Goal: Task Accomplishment & Management: Manage account settings

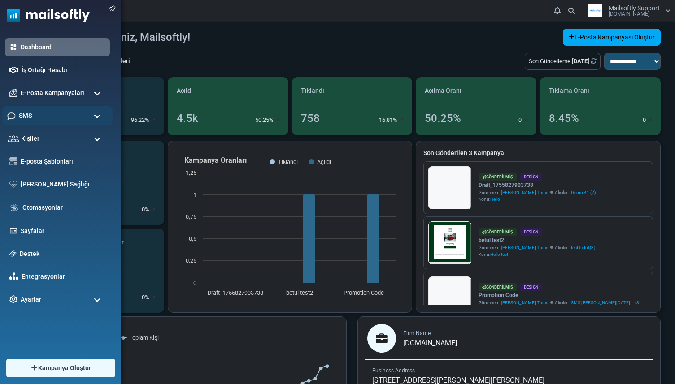
click at [67, 118] on div "SMS" at bounding box center [57, 115] width 110 height 19
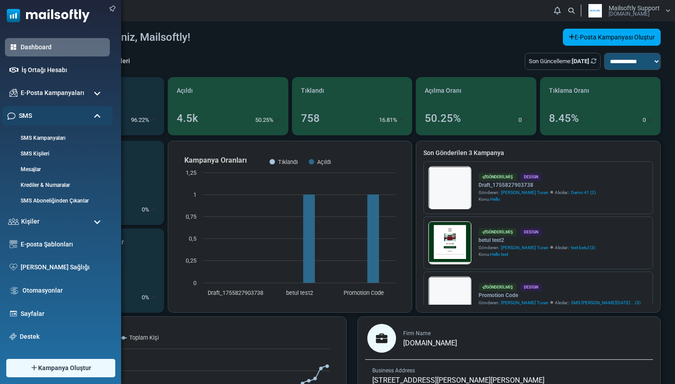
click at [62, 117] on div "SMS" at bounding box center [57, 115] width 110 height 19
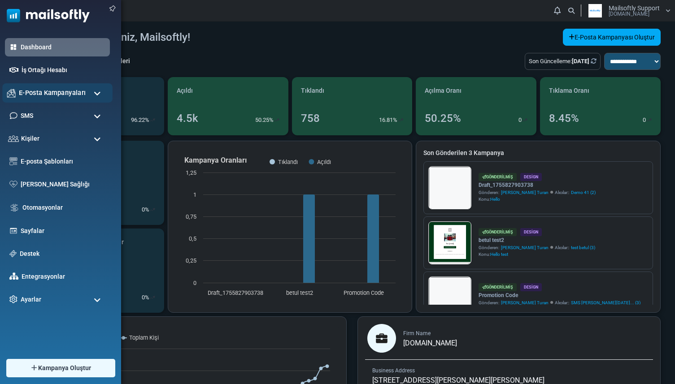
click at [59, 88] on span "E-Posta Kampanyaları" at bounding box center [52, 93] width 67 height 10
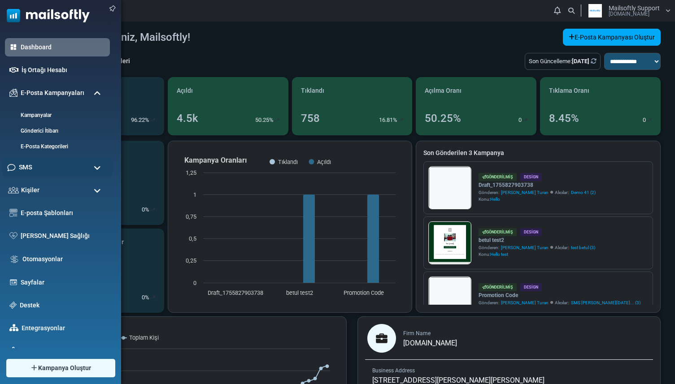
click at [53, 162] on div "SMS" at bounding box center [57, 167] width 110 height 19
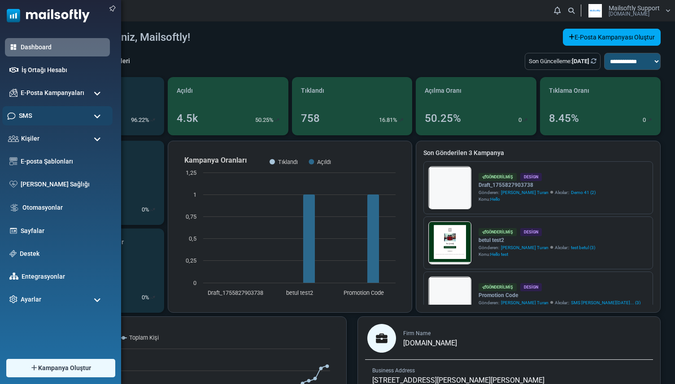
click at [48, 116] on div "SMS" at bounding box center [57, 115] width 110 height 19
click at [40, 116] on div "SMS" at bounding box center [57, 115] width 110 height 19
click at [52, 120] on div "SMS" at bounding box center [57, 115] width 110 height 19
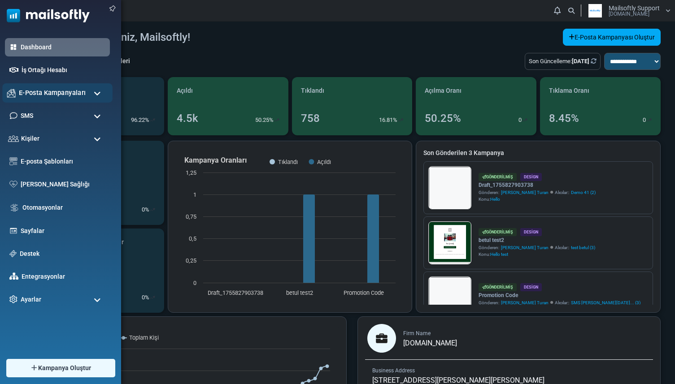
click at [42, 94] on span "E-Posta Kampanyaları" at bounding box center [52, 93] width 67 height 10
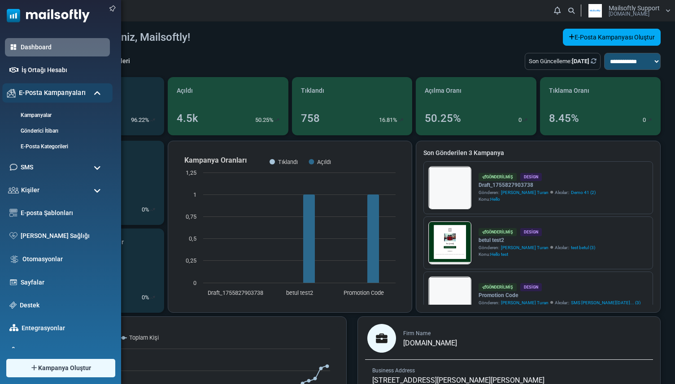
click at [42, 94] on span "E-Posta Kampanyaları" at bounding box center [52, 93] width 67 height 10
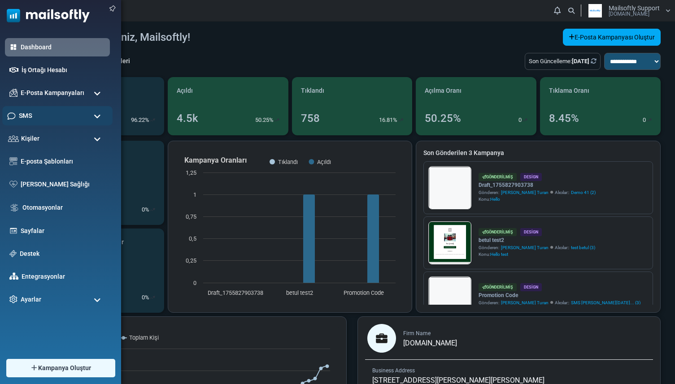
click at [43, 115] on div "SMS" at bounding box center [57, 115] width 110 height 19
click at [35, 135] on span "Kişiler" at bounding box center [28, 139] width 19 height 10
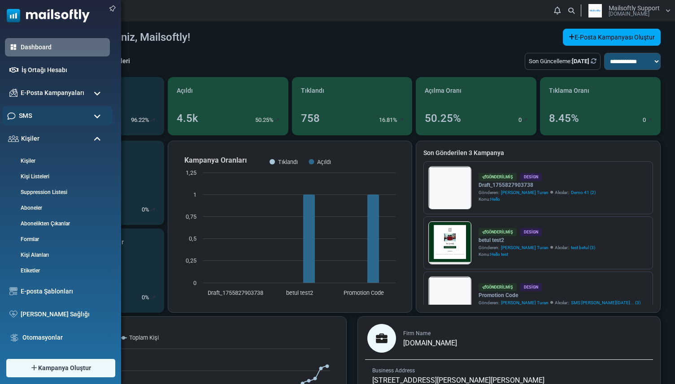
click at [55, 115] on div "SMS" at bounding box center [57, 115] width 110 height 19
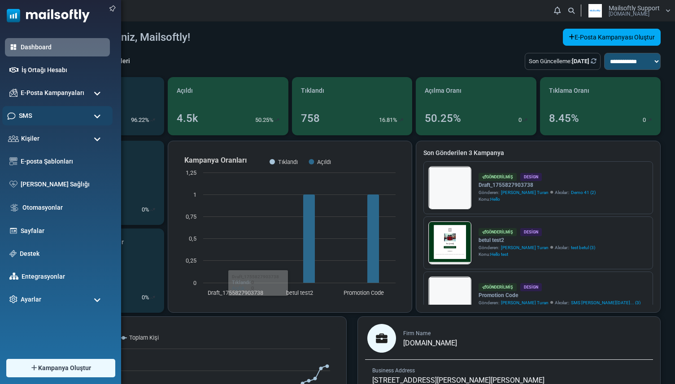
click at [35, 113] on div "SMS" at bounding box center [57, 115] width 110 height 19
click at [41, 116] on div "SMS" at bounding box center [57, 115] width 110 height 19
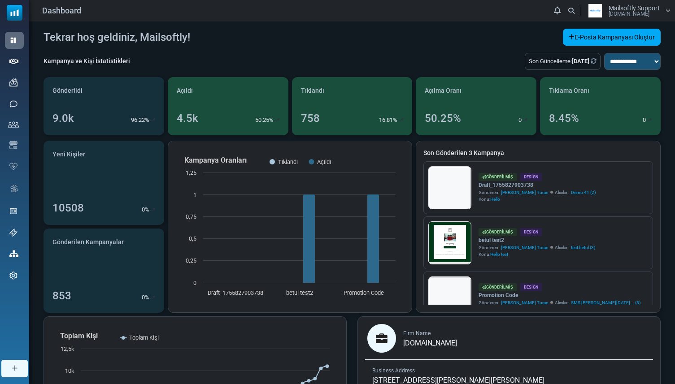
click at [204, 22] on div "**********" at bounding box center [352, 270] width 646 height 497
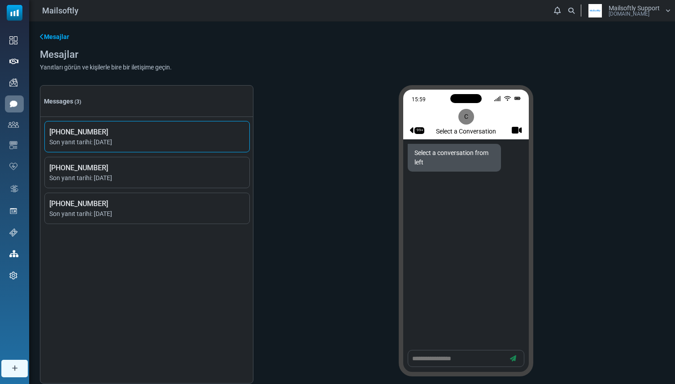
click at [211, 128] on span "[PHONE_NUMBER]" at bounding box center [146, 132] width 195 height 11
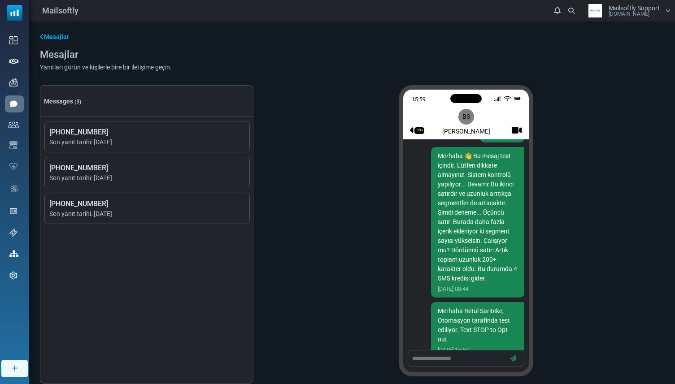
scroll to position [1584, 0]
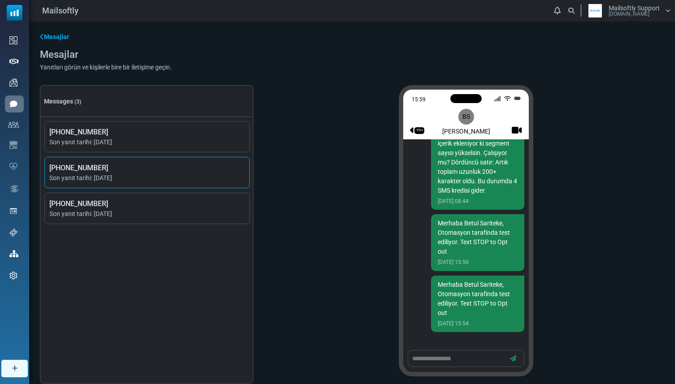
click at [193, 179] on span "Son yanıt tarihi: [DATE]" at bounding box center [146, 177] width 195 height 9
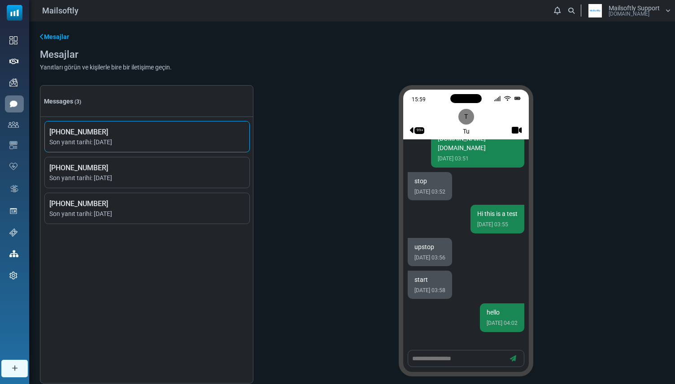
click at [201, 142] on span "Son yanıt tarihi: [DATE]" at bounding box center [146, 142] width 195 height 9
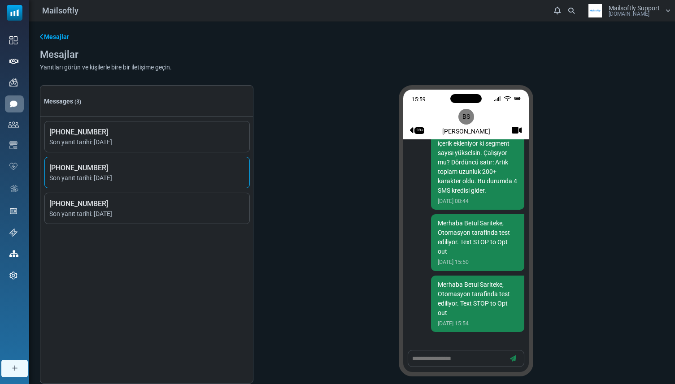
click at [220, 185] on li "+14083607755 Son yanıt tarihi: August 29, 2025" at bounding box center [146, 172] width 205 height 31
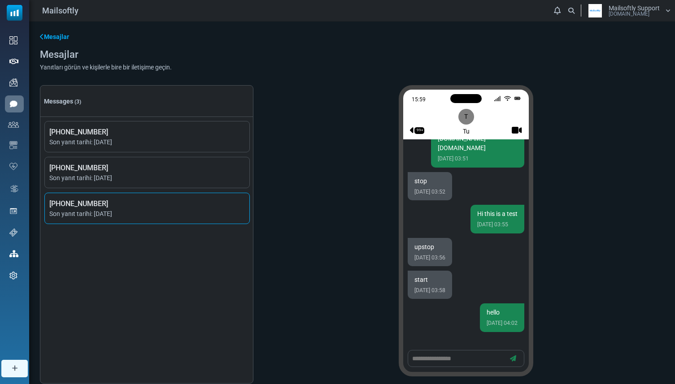
click at [211, 208] on span "+16505578851" at bounding box center [146, 204] width 195 height 11
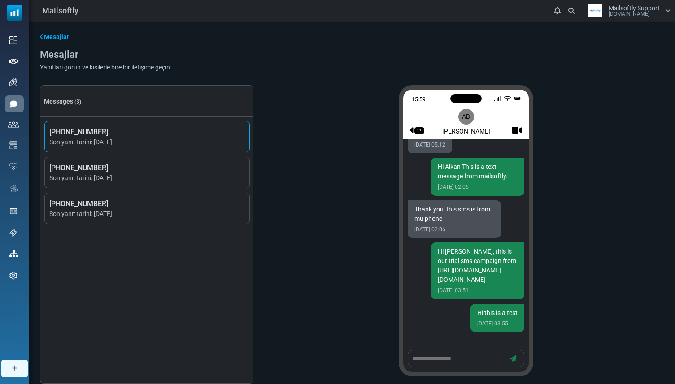
click at [218, 145] on span "Son yanıt tarihi: August 29, 2025" at bounding box center [146, 142] width 195 height 9
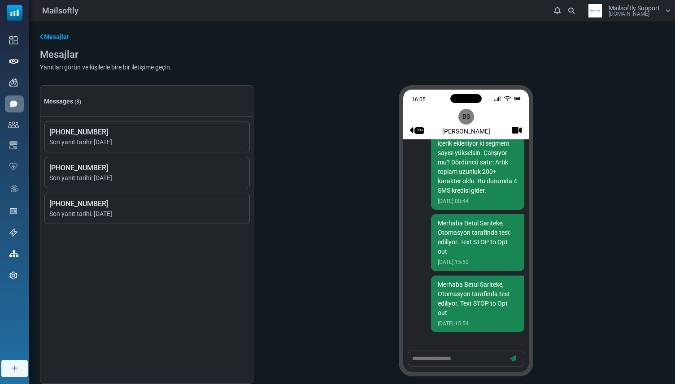
drag, startPoint x: 445, startPoint y: 132, endPoint x: 487, endPoint y: 131, distance: 42.2
click at [487, 131] on div "99+ BS Betul Sariteke" at bounding box center [466, 118] width 112 height 34
click at [212, 164] on span "+14083607755" at bounding box center [146, 168] width 195 height 11
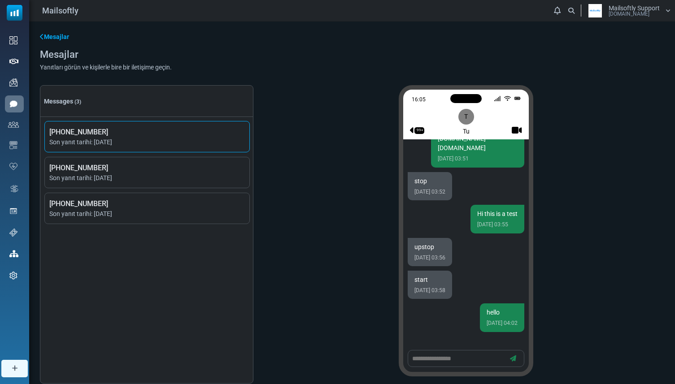
click at [179, 141] on span "Son yanıt tarihi: August 29, 2025" at bounding box center [146, 142] width 195 height 9
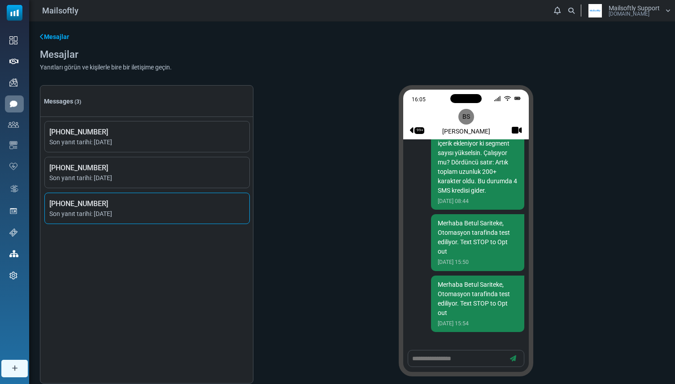
click at [212, 208] on span "+16505578851" at bounding box center [146, 204] width 195 height 11
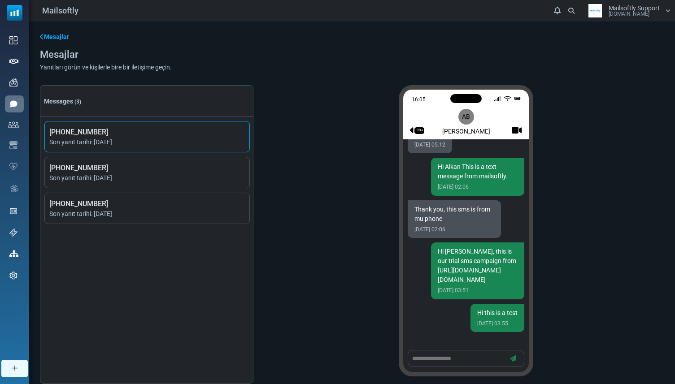
click at [182, 140] on span "Son yanıt tarihi: August 29, 2025" at bounding box center [146, 142] width 195 height 9
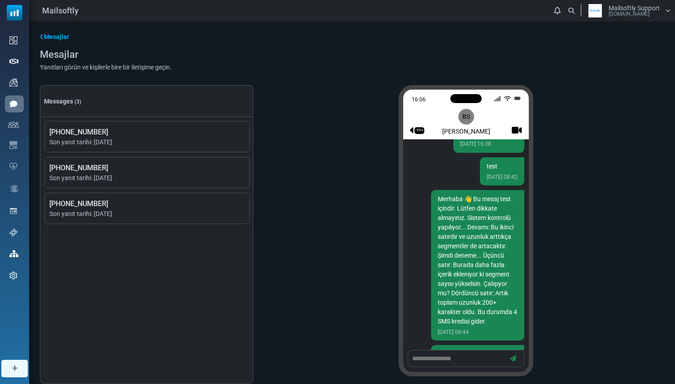
scroll to position [1347, 0]
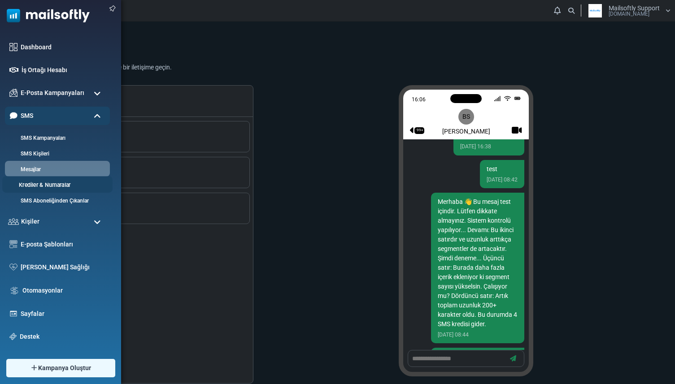
click at [38, 184] on link "Krediler & Numaralar" at bounding box center [56, 185] width 108 height 9
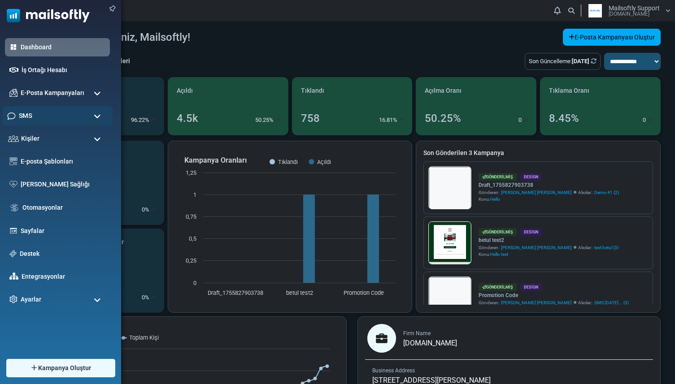
click at [49, 121] on div "SMS" at bounding box center [57, 115] width 110 height 19
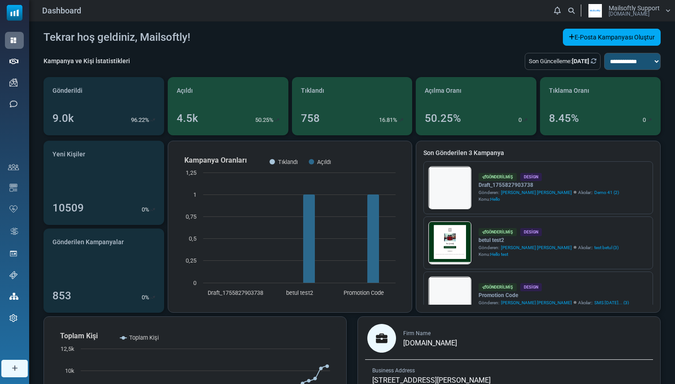
click at [180, 51] on div "**********" at bounding box center [352, 270] width 646 height 497
click at [252, 42] on div "Tekrar hoş geldiniz, Mailsoftly! E-Posta Kampanyası [GEOGRAPHIC_DATA]" at bounding box center [351, 37] width 617 height 17
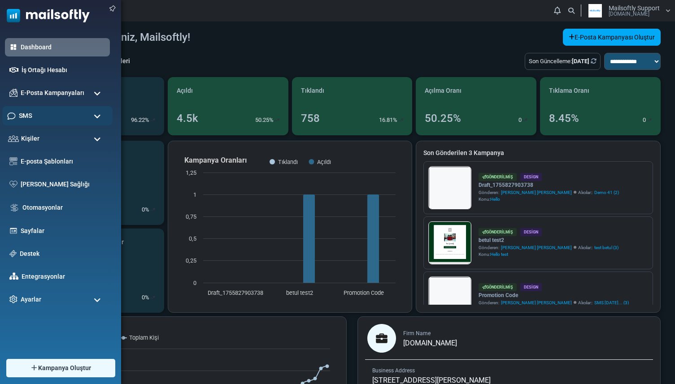
click at [88, 120] on div "SMS" at bounding box center [57, 115] width 110 height 19
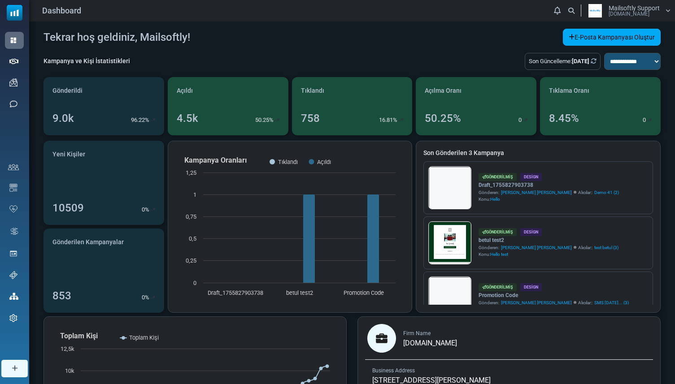
click at [178, 41] on h4 "Tekrar hoş geldiniz, Mailsoftly!" at bounding box center [116, 37] width 147 height 13
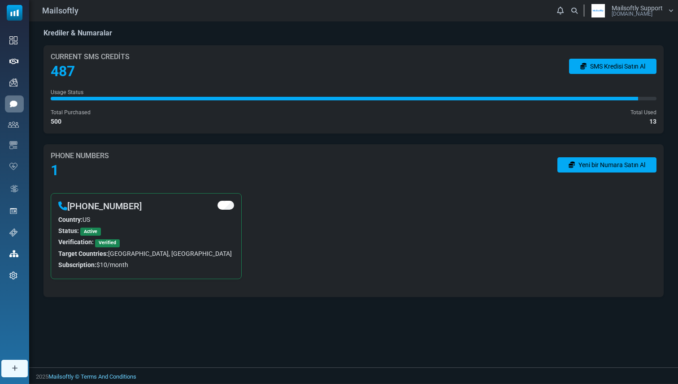
click at [644, 16] on span "[DOMAIN_NAME]" at bounding box center [632, 13] width 41 height 5
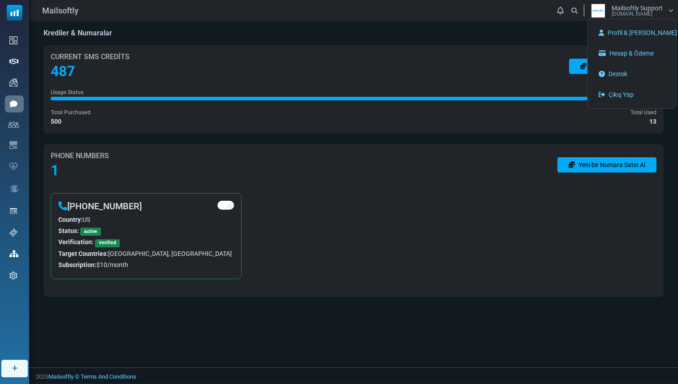
click at [506, 35] on div "Krediler & Numaralar" at bounding box center [353, 33] width 620 height 9
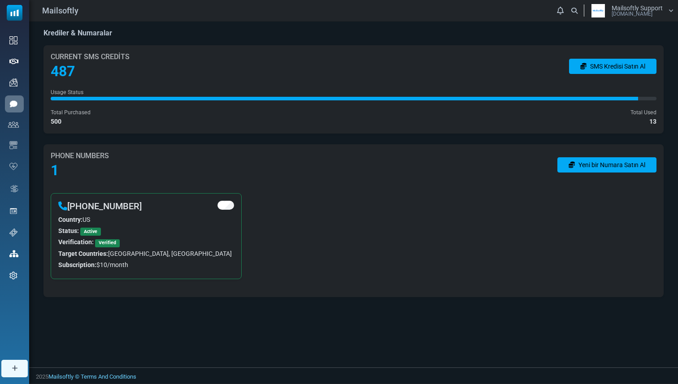
click at [181, 138] on div "Krediler & Numaralar Current SMS Credits 487 SMS Kredisi Satın Al Usage Status …" at bounding box center [353, 163] width 649 height 283
click at [188, 138] on div "Krediler & Numaralar Current SMS Credits 487 SMS Kredisi Satın Al Usage Status …" at bounding box center [353, 163] width 649 height 283
click at [278, 137] on div "Krediler & Numaralar Current SMS Credits 487 SMS Kredisi Satın Al Usage Status …" at bounding box center [353, 163] width 649 height 283
